Goal: Find specific page/section: Find specific page/section

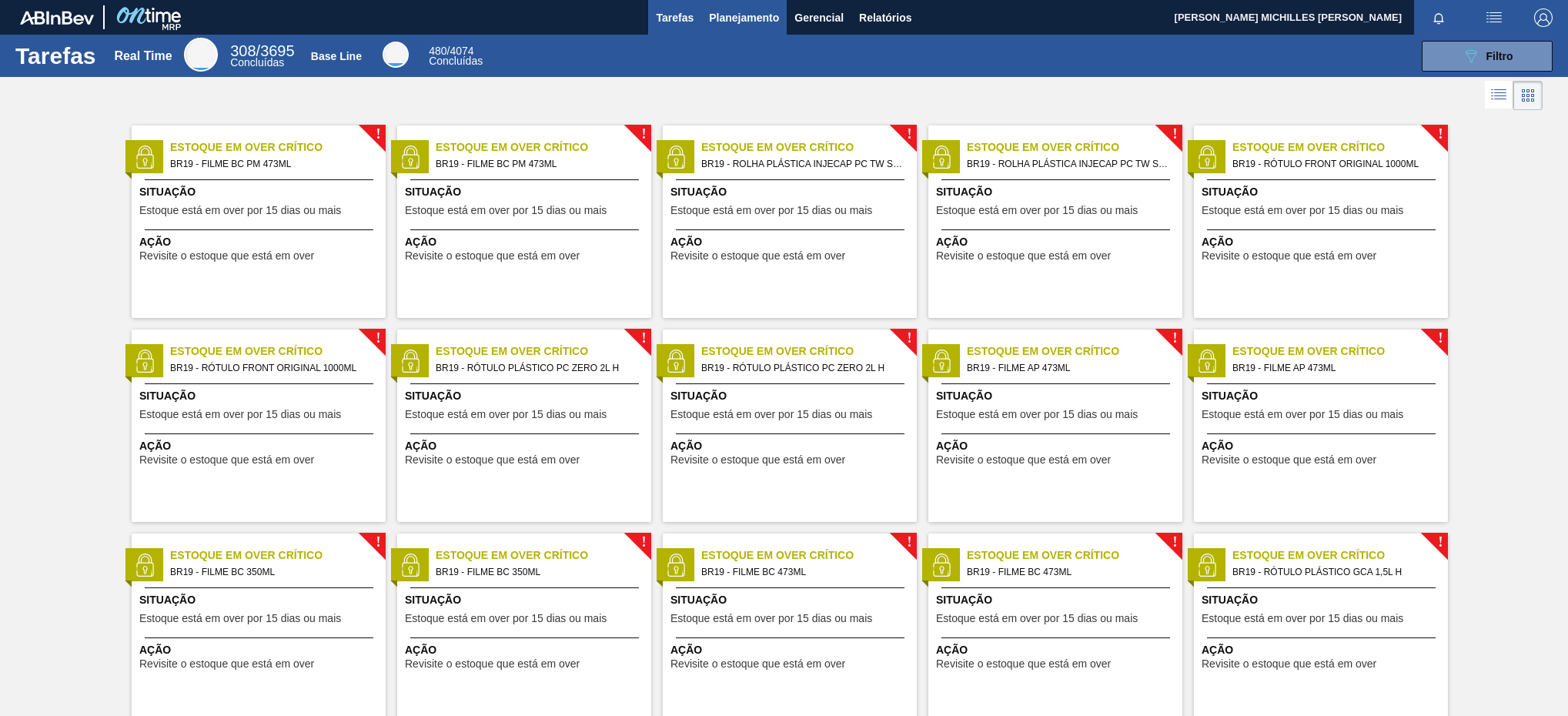
click at [744, 7] on button "Planejamento" at bounding box center [744, 17] width 86 height 35
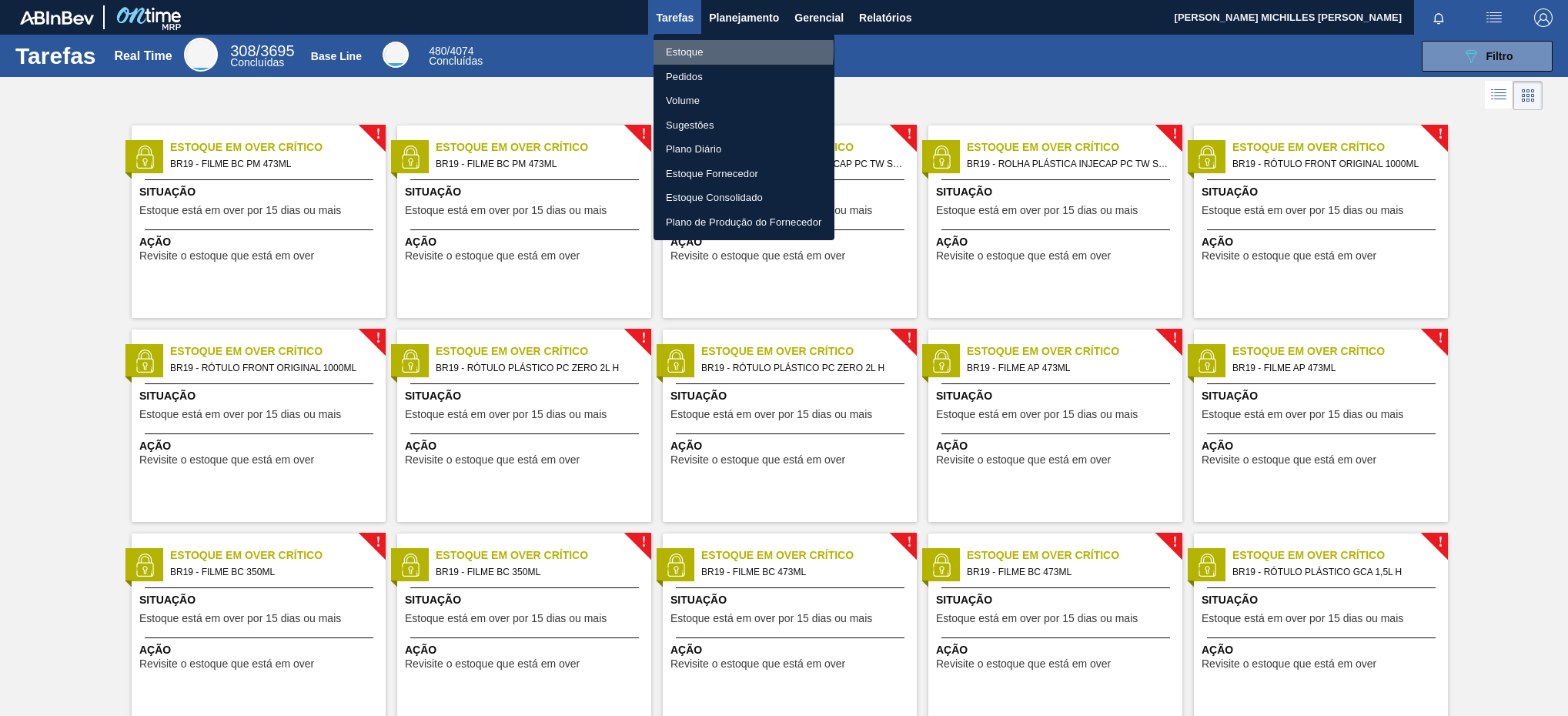
click at [681, 50] on li "Estoque" at bounding box center [744, 52] width 181 height 25
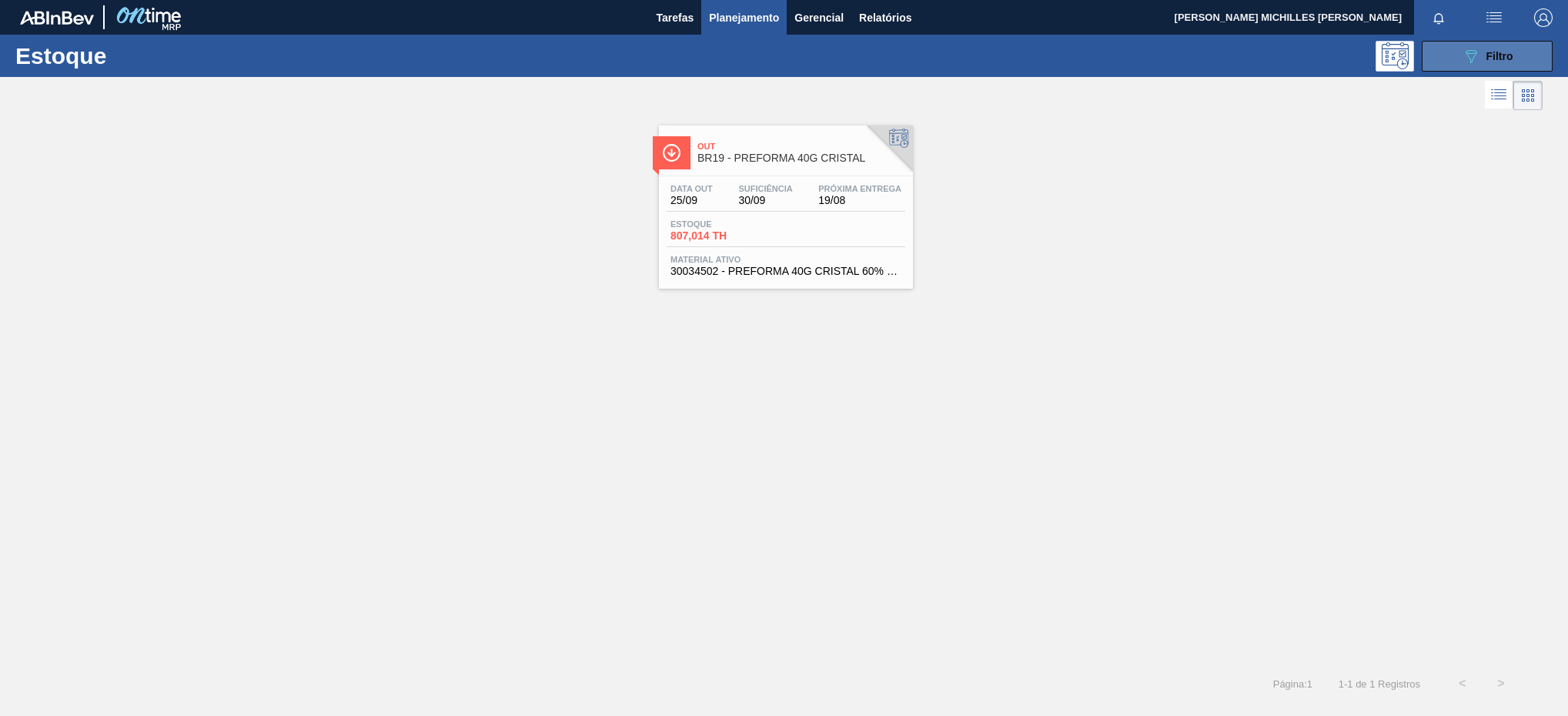
click at [1472, 56] on icon "089F7B8B-B2A5-4AFE-B5C0-19BA573D28AC" at bounding box center [1471, 56] width 18 height 18
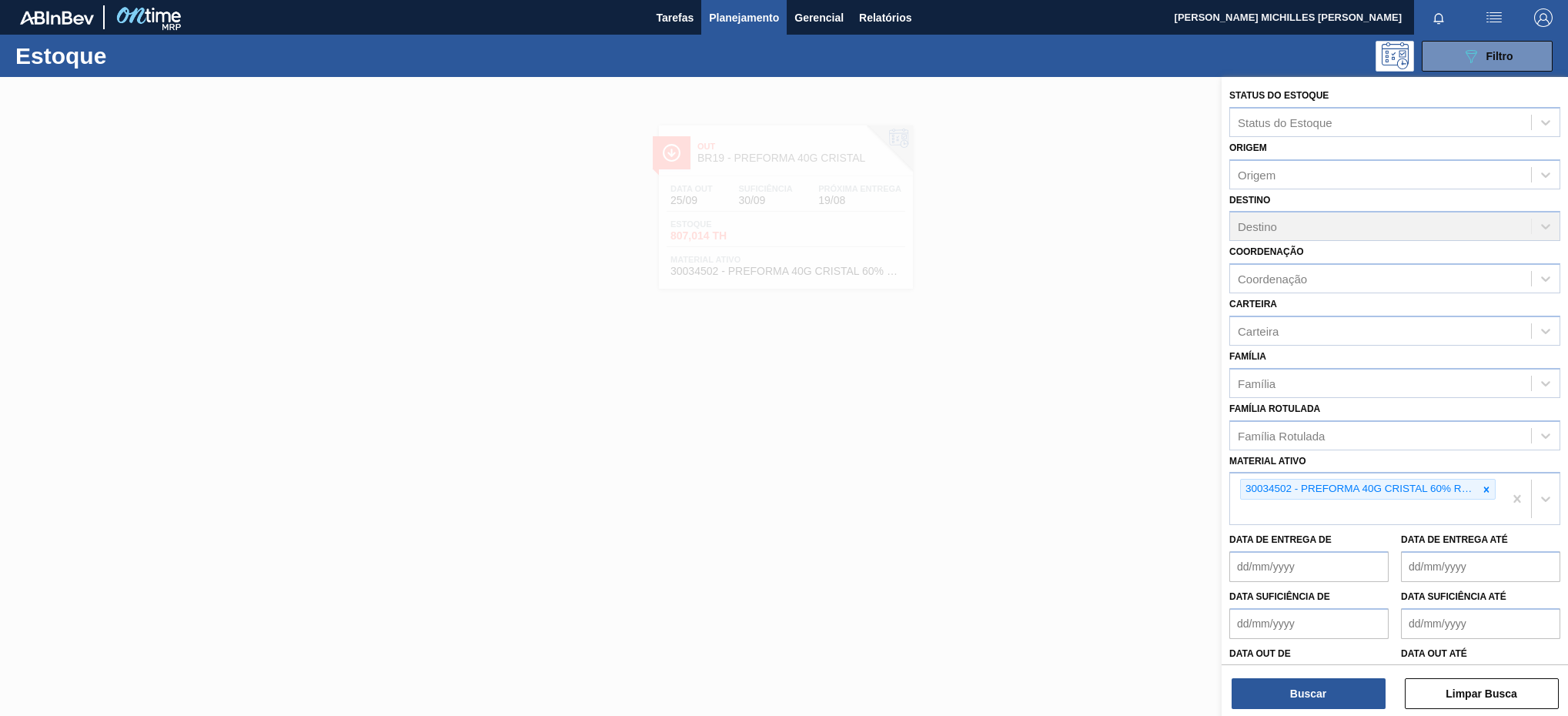
click at [1022, 285] on div at bounding box center [784, 435] width 1568 height 716
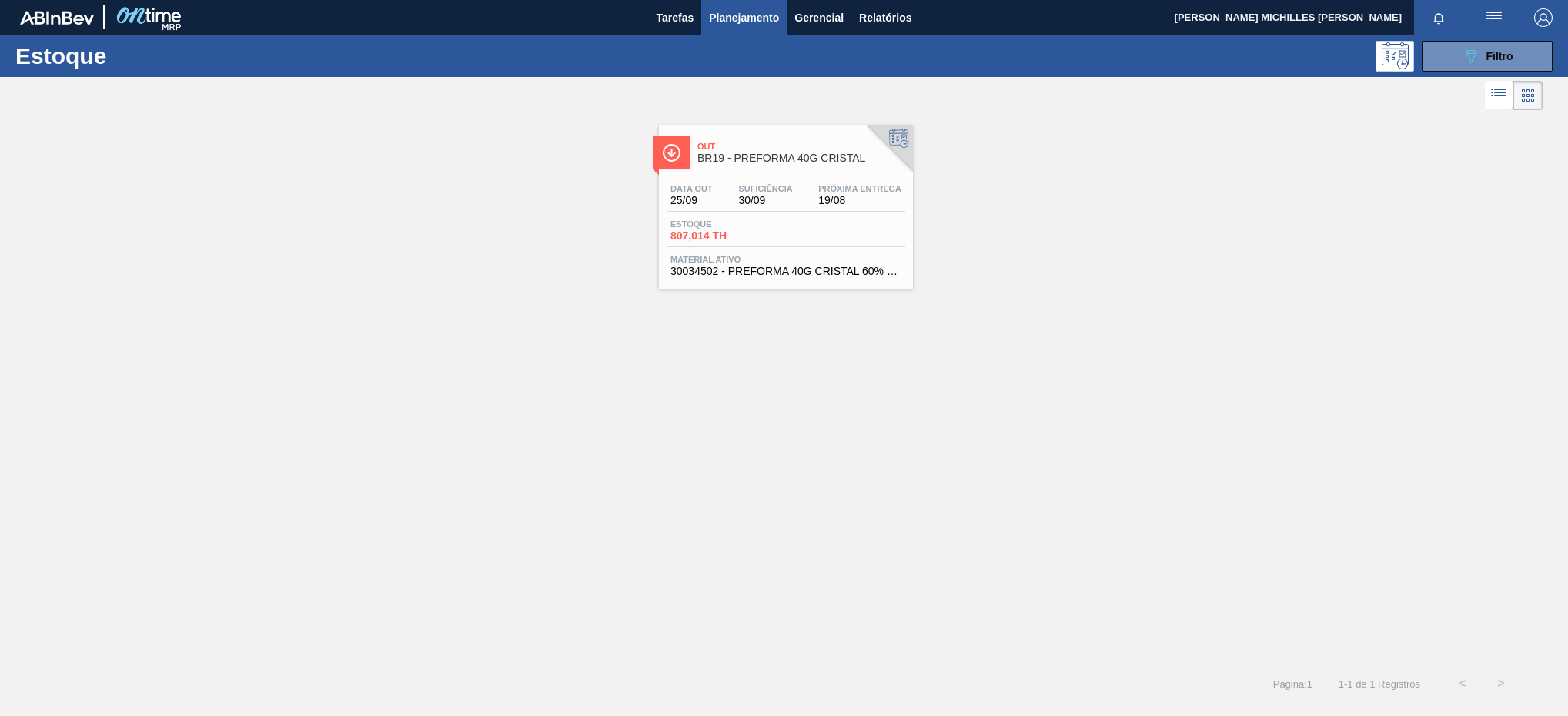
click at [827, 176] on div at bounding box center [786, 176] width 229 height 1
